Goal: Task Accomplishment & Management: Manage account settings

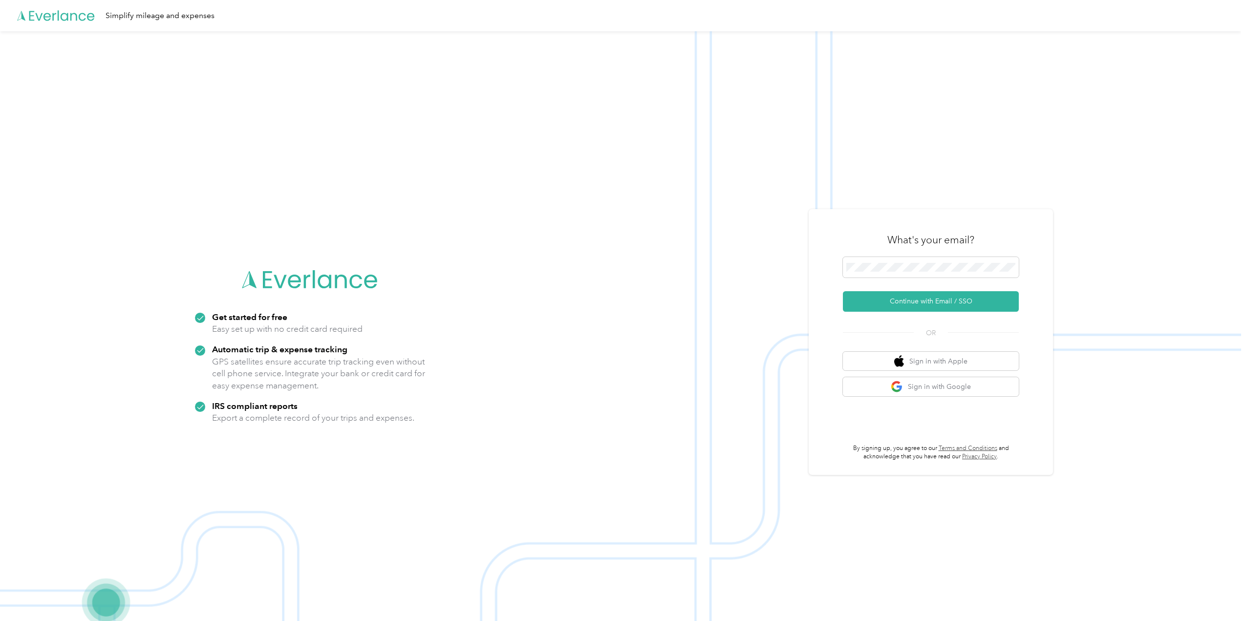
click at [867, 296] on button "Continue with Email / SSO" at bounding box center [931, 301] width 176 height 21
click at [898, 300] on button "Continue with Email / SSO" at bounding box center [931, 301] width 176 height 21
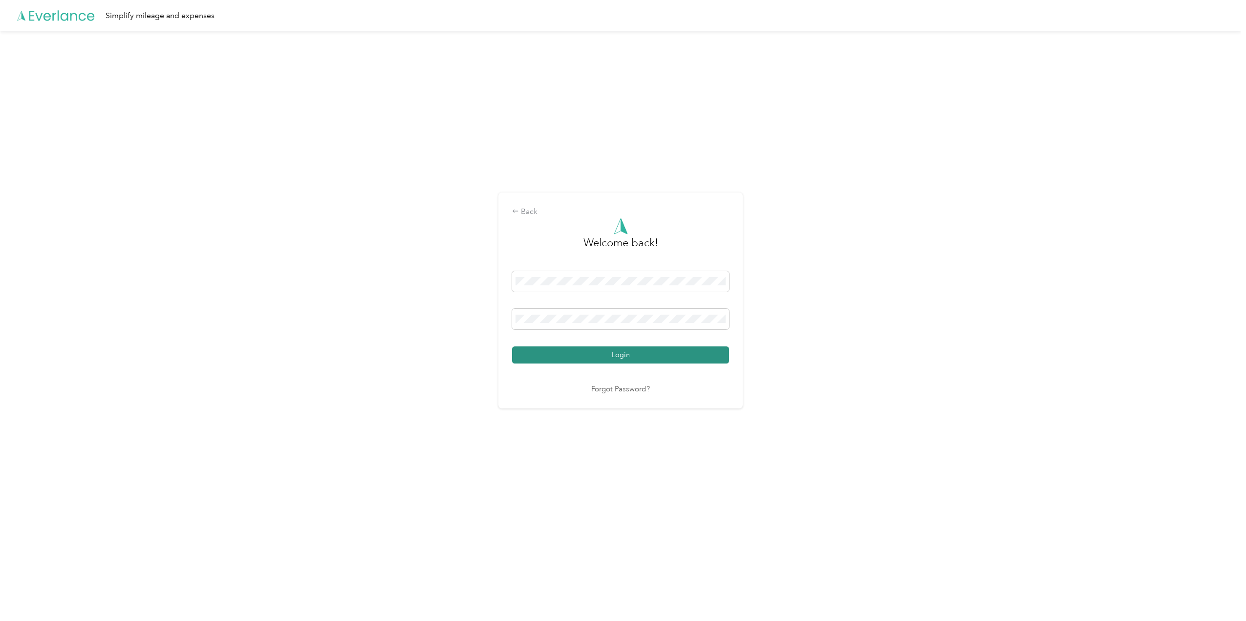
click at [608, 359] on button "Login" at bounding box center [620, 354] width 217 height 17
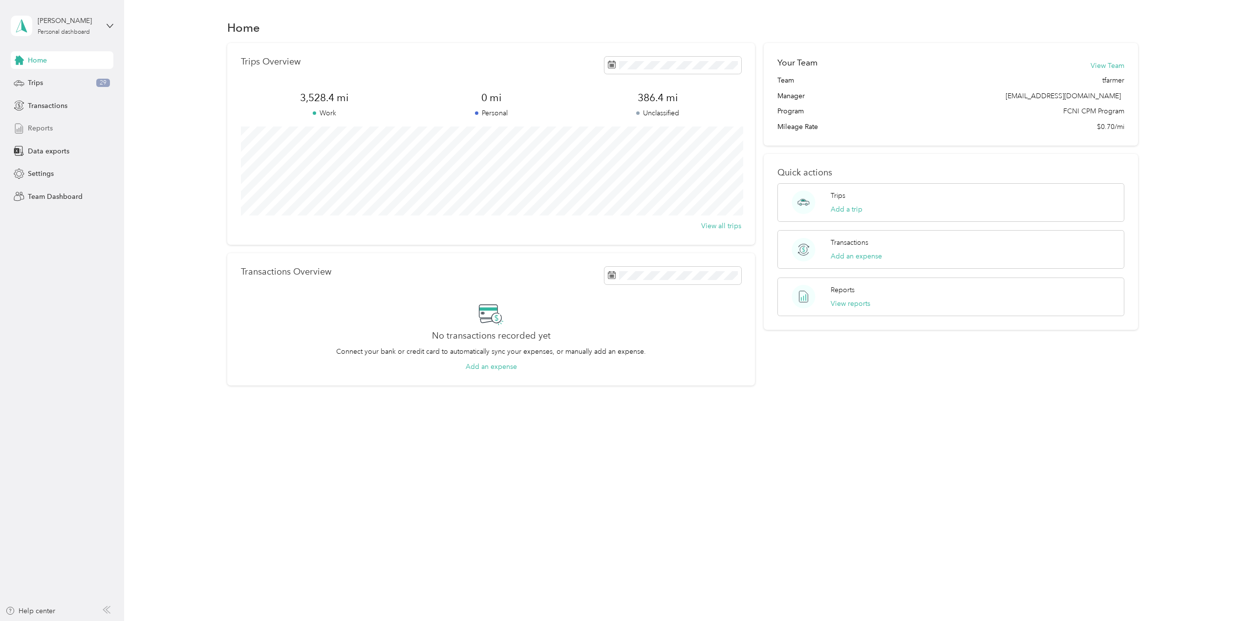
click at [39, 128] on span "Reports" at bounding box center [40, 128] width 25 height 10
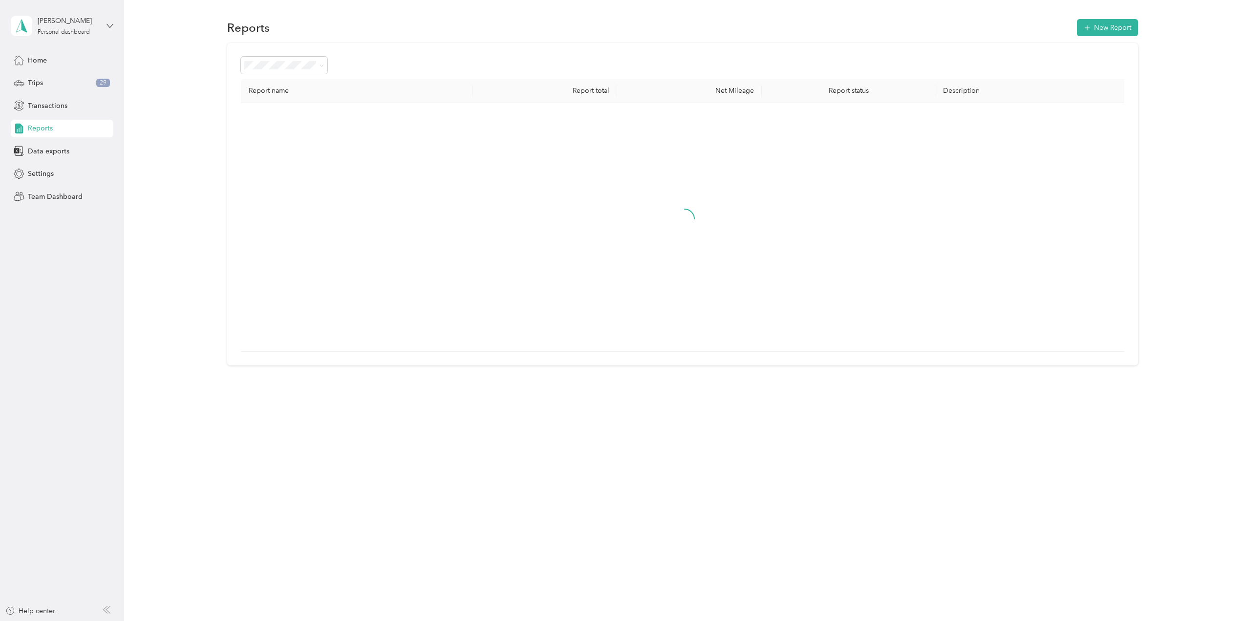
click at [109, 23] on icon at bounding box center [109, 25] width 7 height 7
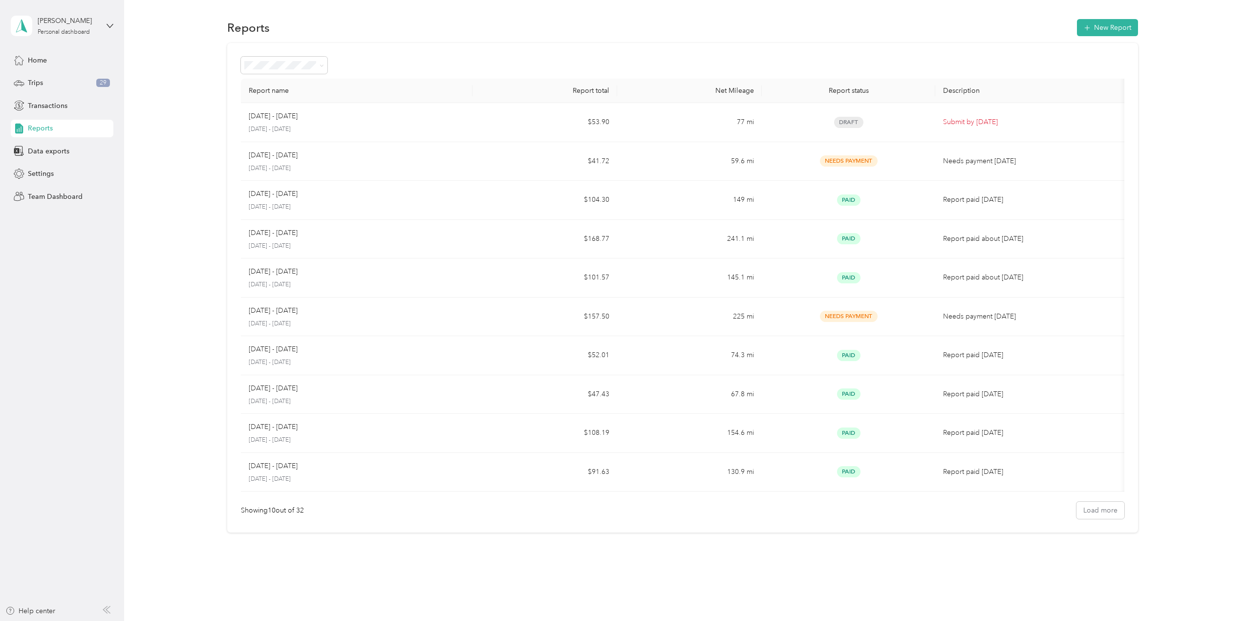
click at [65, 85] on div "Team dashboard Personal dashboard Log out" at bounding box center [114, 103] width 192 height 62
click at [111, 24] on icon at bounding box center [109, 25] width 7 height 7
click at [54, 82] on div "Team dashboard" at bounding box center [46, 80] width 52 height 10
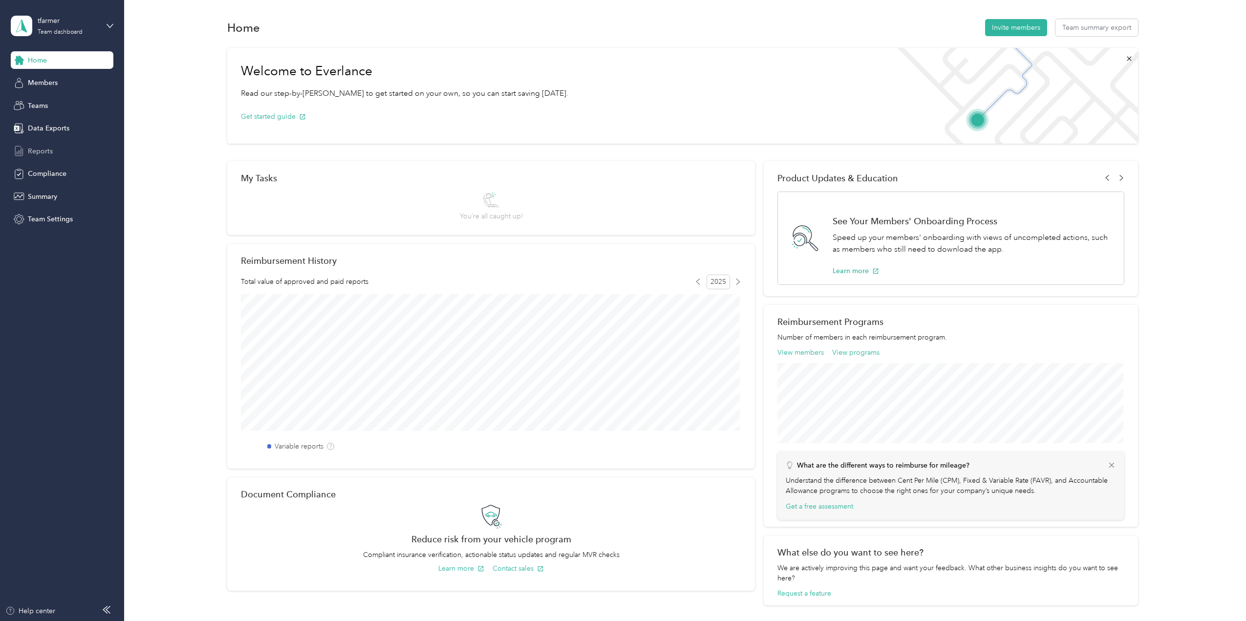
click at [38, 151] on span "Reports" at bounding box center [40, 151] width 25 height 10
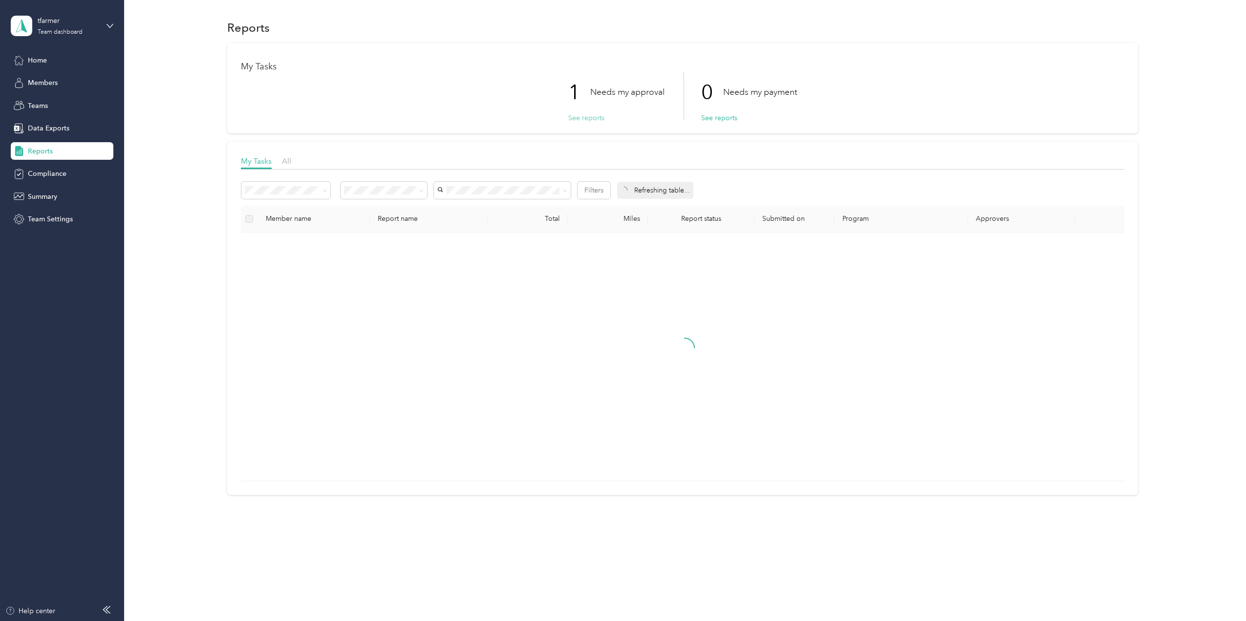
click at [590, 116] on button "See reports" at bounding box center [586, 118] width 36 height 10
click at [593, 119] on button "See reports" at bounding box center [586, 118] width 36 height 10
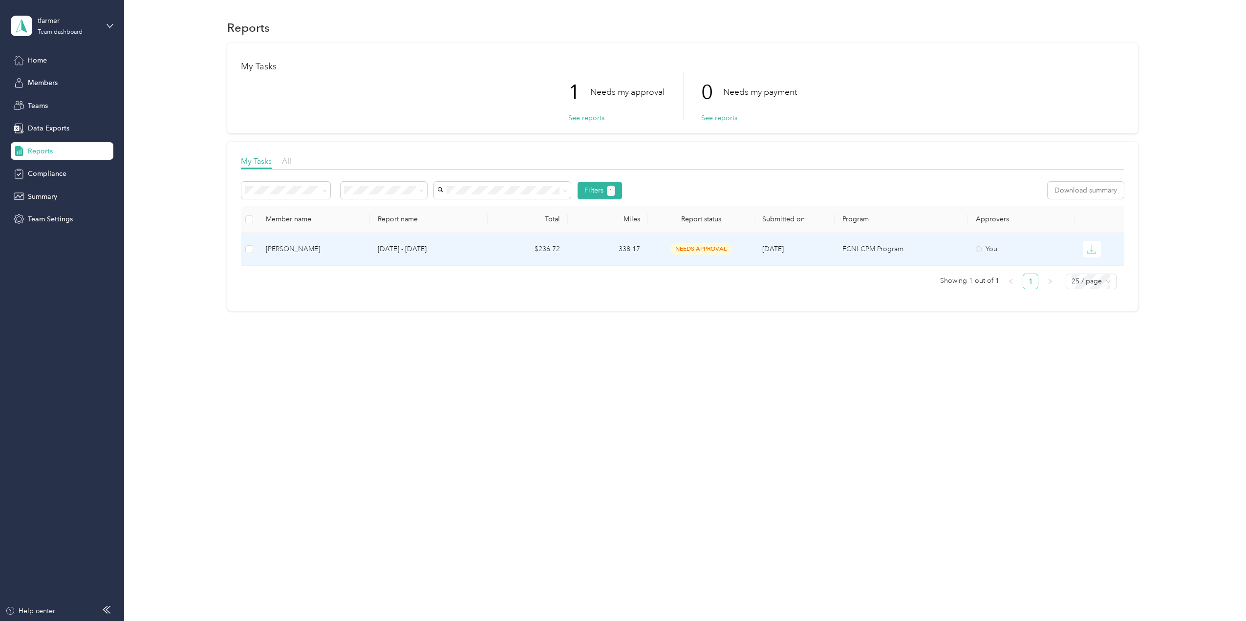
click at [520, 244] on td "$236.72" at bounding box center [527, 249] width 80 height 33
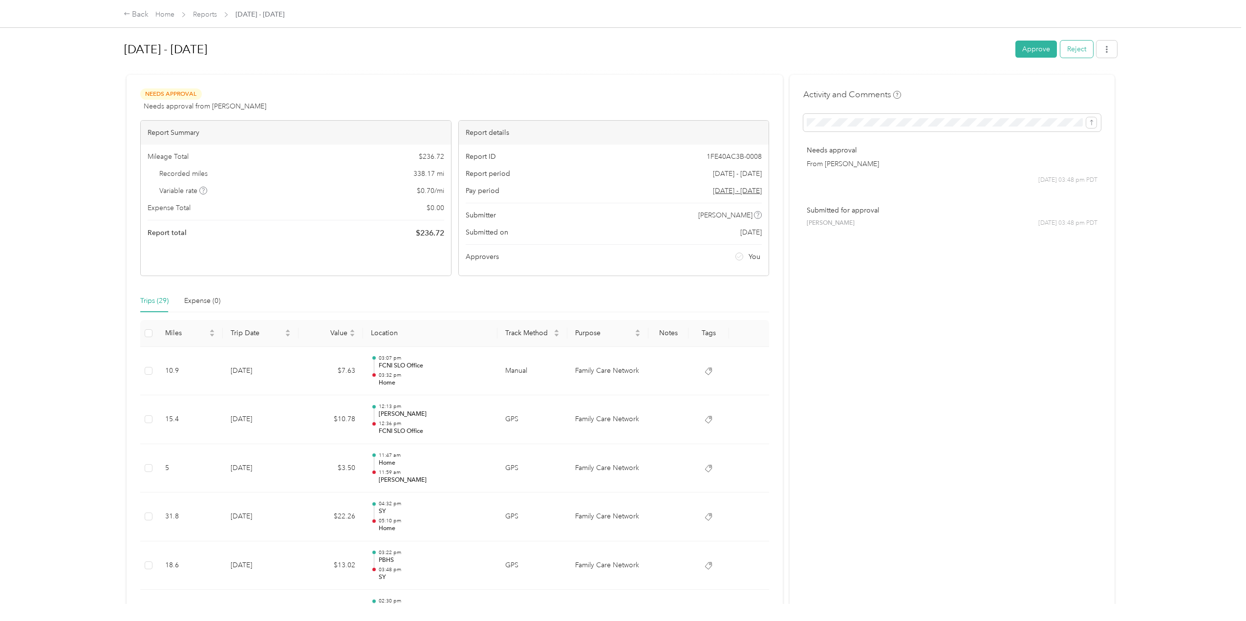
click at [1075, 48] on button "Reject" at bounding box center [1076, 49] width 33 height 17
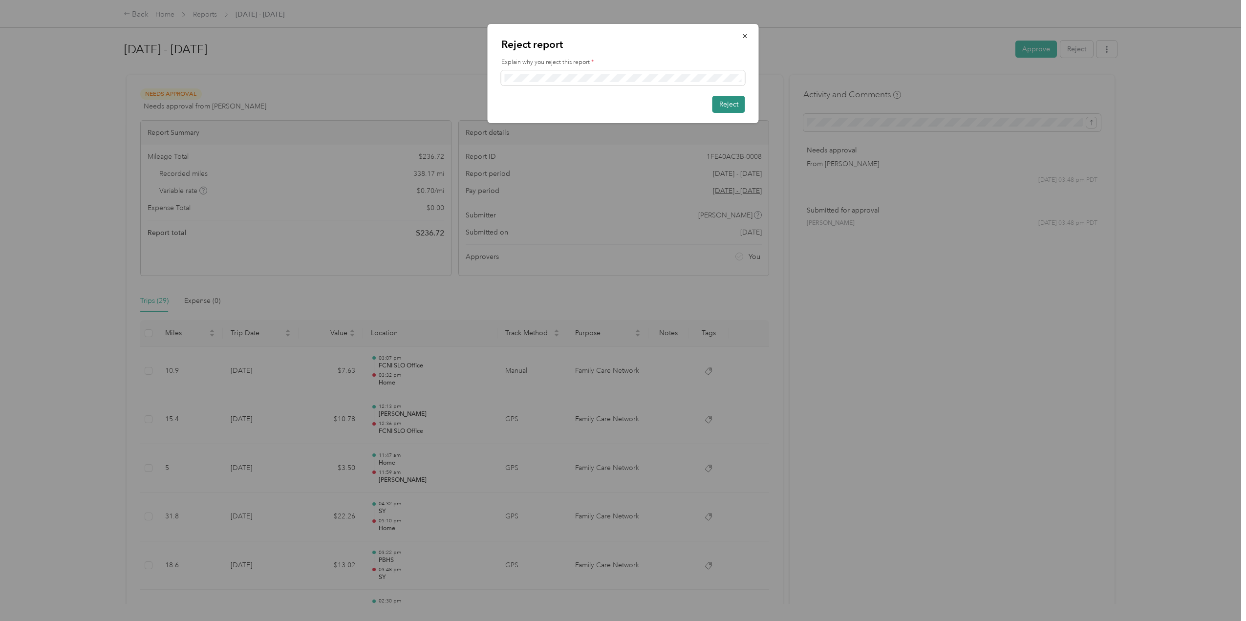
click at [723, 106] on button "Reject" at bounding box center [728, 104] width 33 height 17
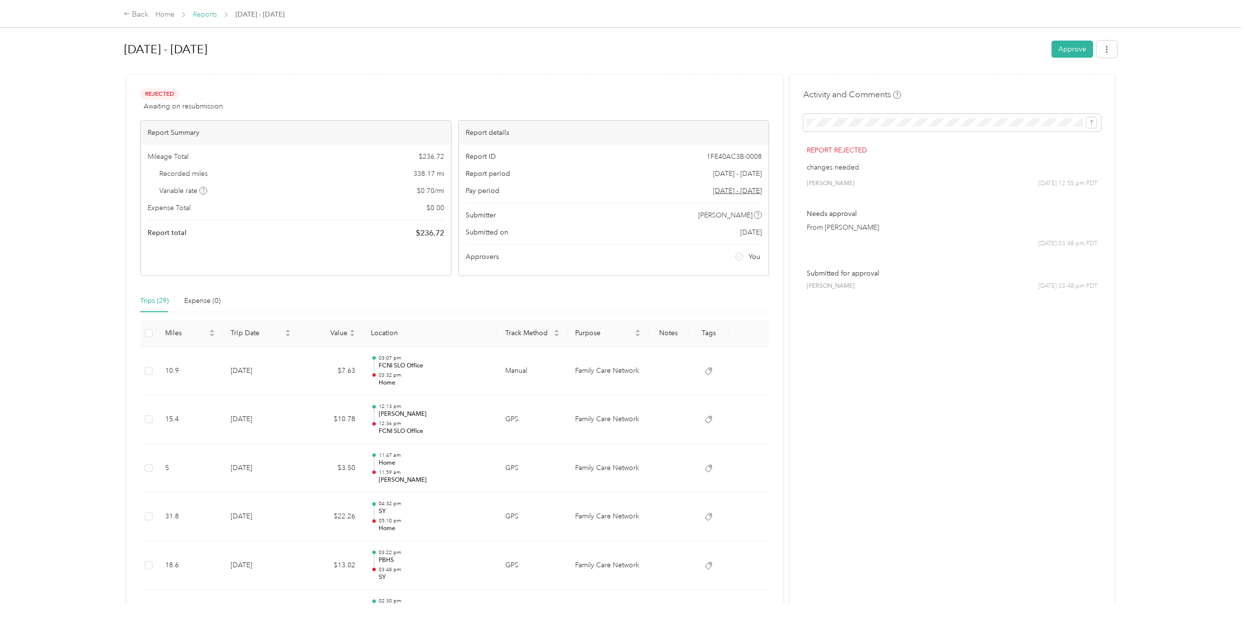
click at [207, 14] on link "Reports" at bounding box center [205, 14] width 24 height 8
